Goal: Task Accomplishment & Management: Use online tool/utility

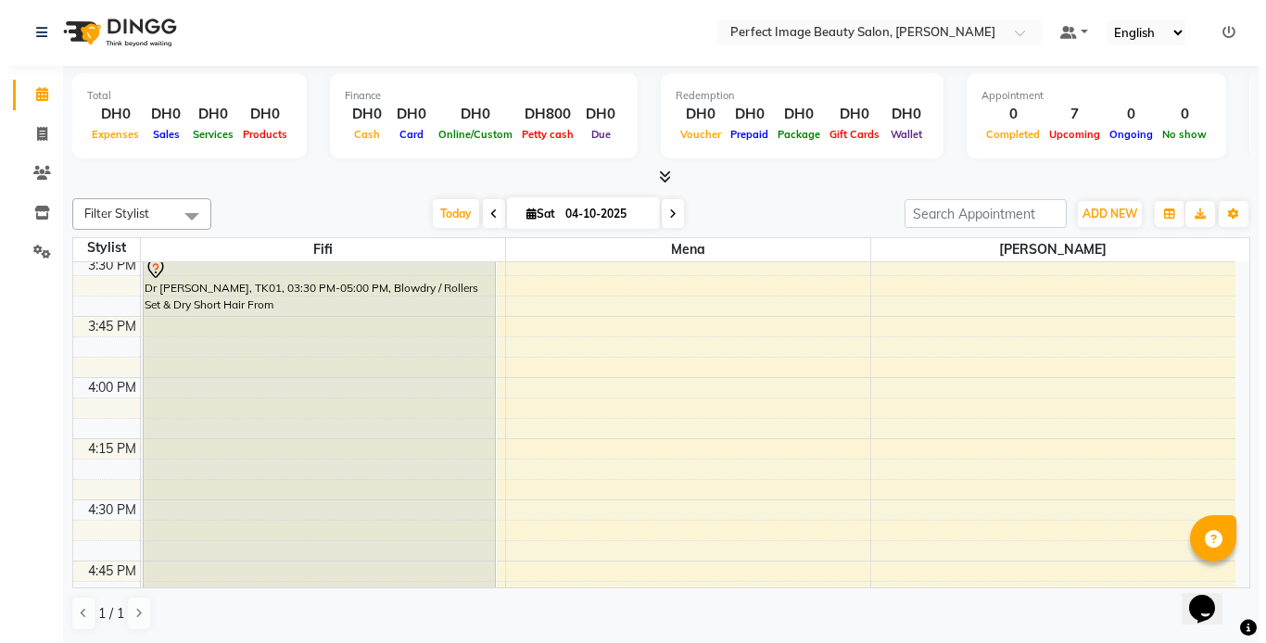
scroll to position [1535, 0]
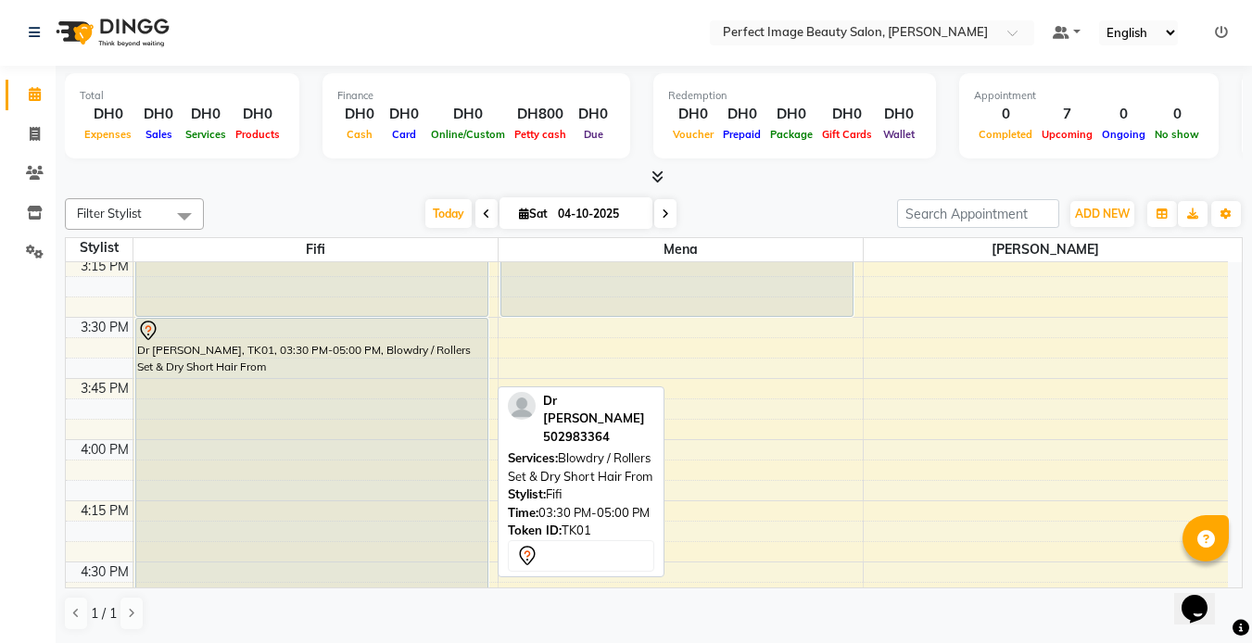
click at [260, 437] on div "Dr [PERSON_NAME], TK01, 03:30 PM-05:00 PM, Blowdry / Rollers Set & Dry Short Ha…" at bounding box center [311, 501] width 351 height 364
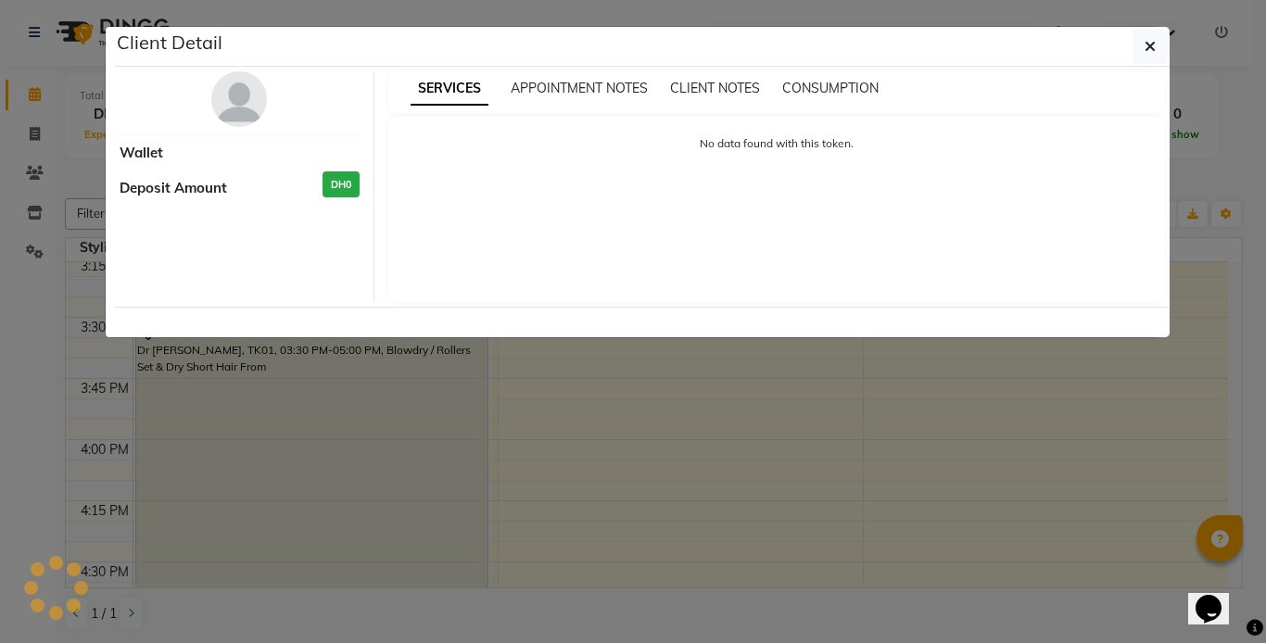
select select "7"
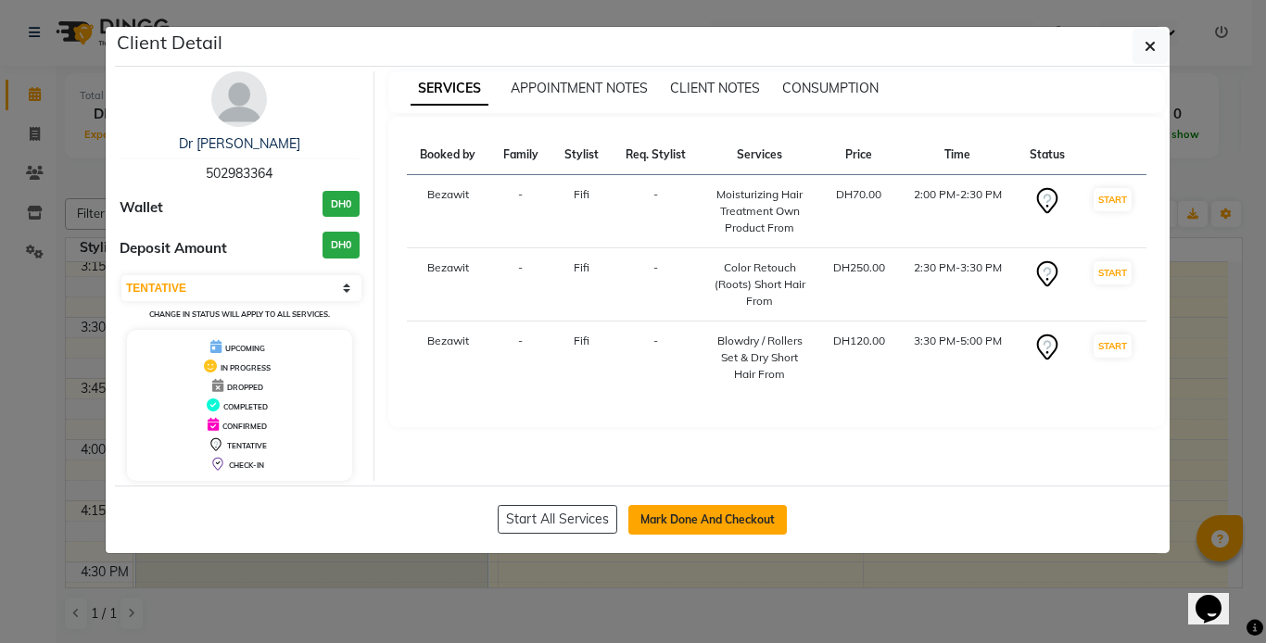
click at [735, 520] on button "Mark Done And Checkout" at bounding box center [707, 520] width 158 height 30
select select "service"
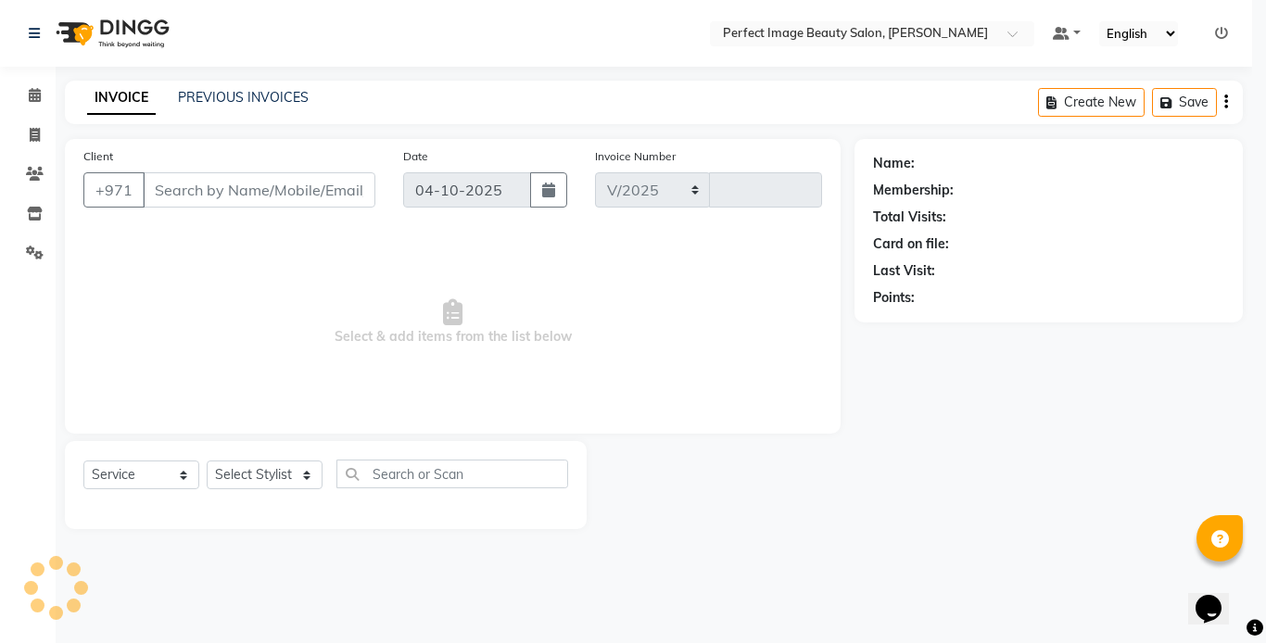
select select "8564"
type input "0381"
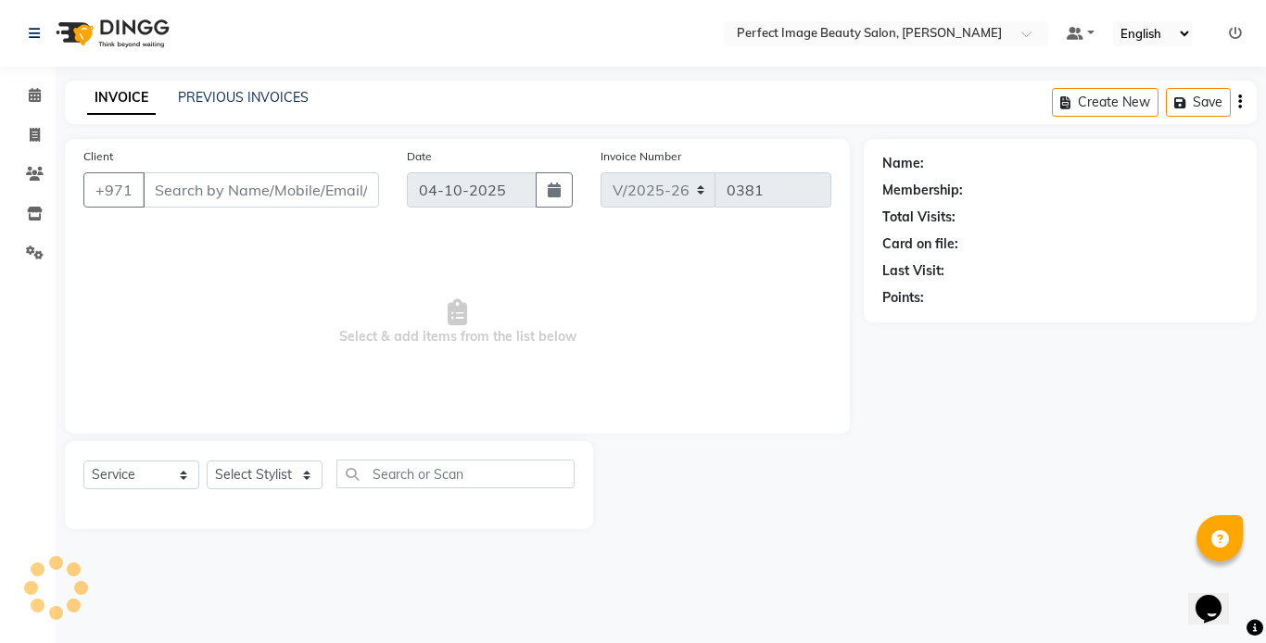
type input "50*****64"
select select "85053"
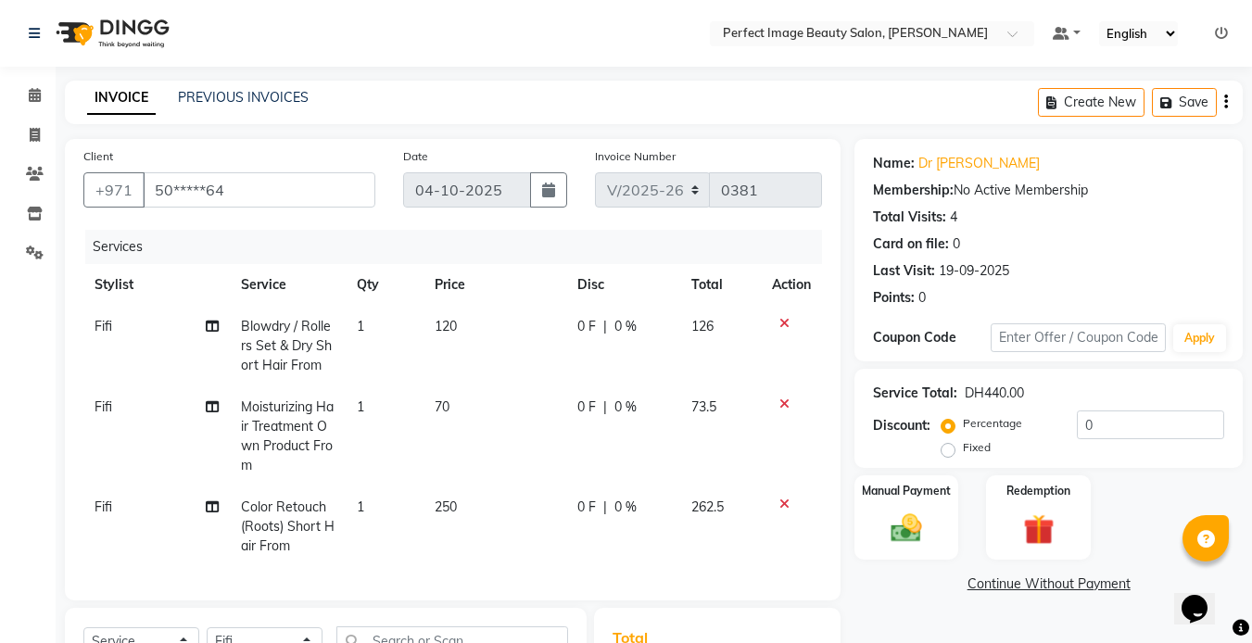
click at [779, 328] on icon at bounding box center [784, 323] width 10 height 13
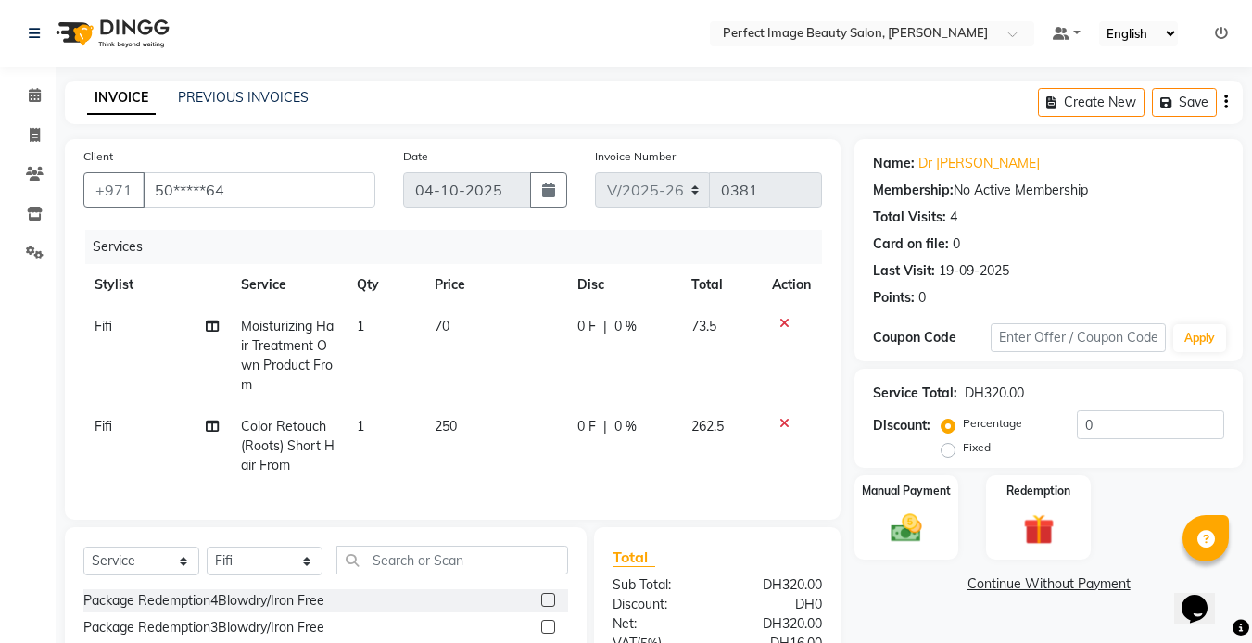
click at [782, 315] on td at bounding box center [791, 356] width 61 height 100
click at [781, 337] on td at bounding box center [791, 356] width 61 height 100
click at [779, 320] on icon at bounding box center [784, 323] width 10 height 13
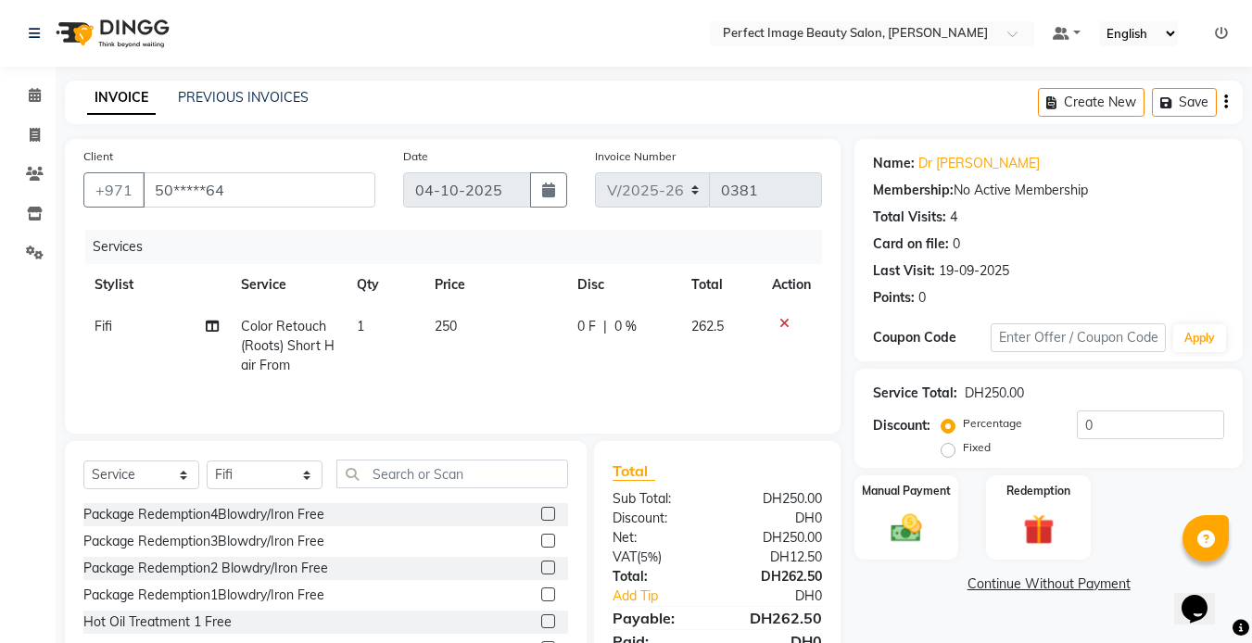
click at [781, 323] on icon at bounding box center [784, 323] width 10 height 13
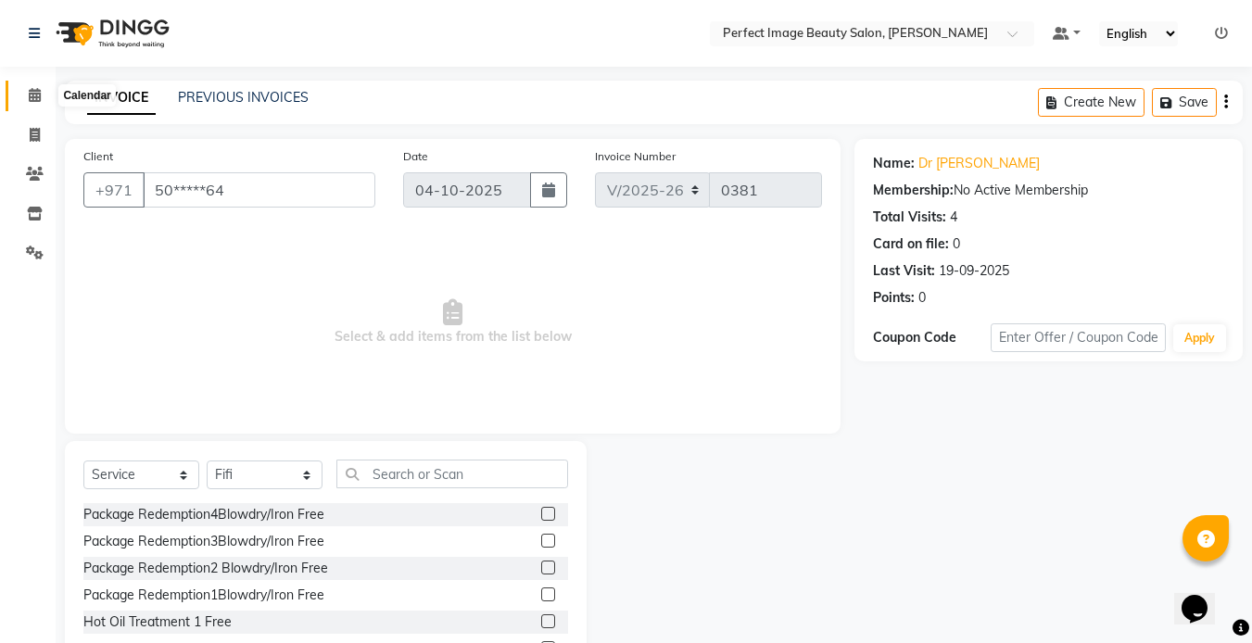
click at [44, 99] on span at bounding box center [35, 95] width 32 height 21
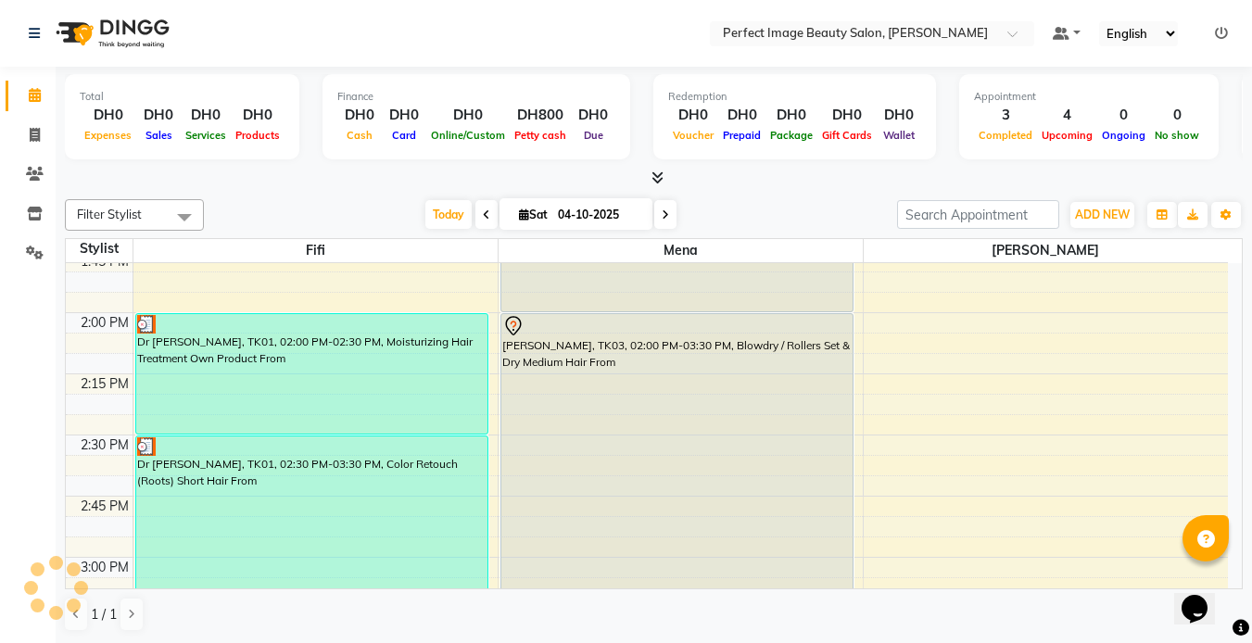
scroll to position [1161, 0]
